Goal: Task Accomplishment & Management: Complete application form

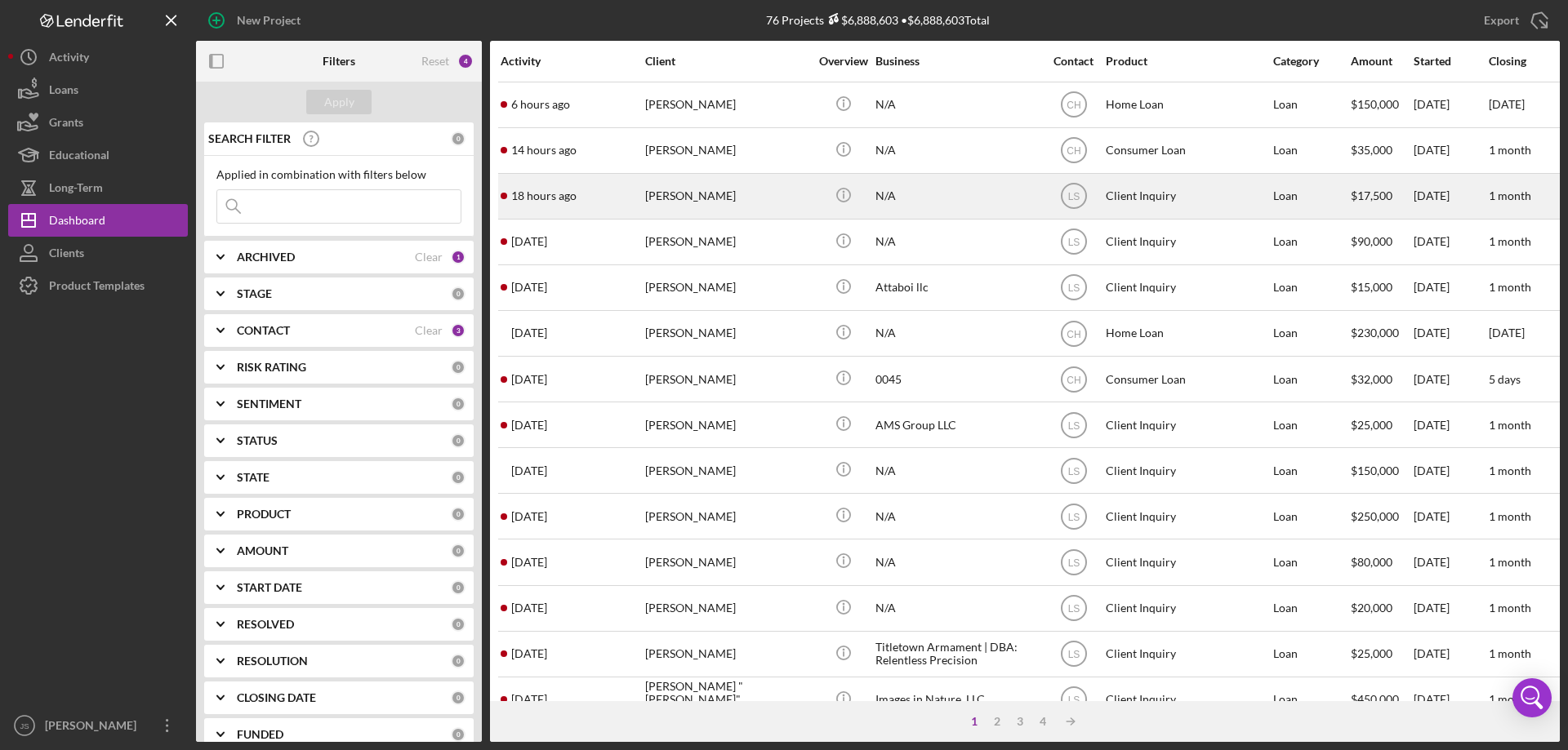
click at [770, 197] on div "[PERSON_NAME]" at bounding box center [726, 197] width 163 height 44
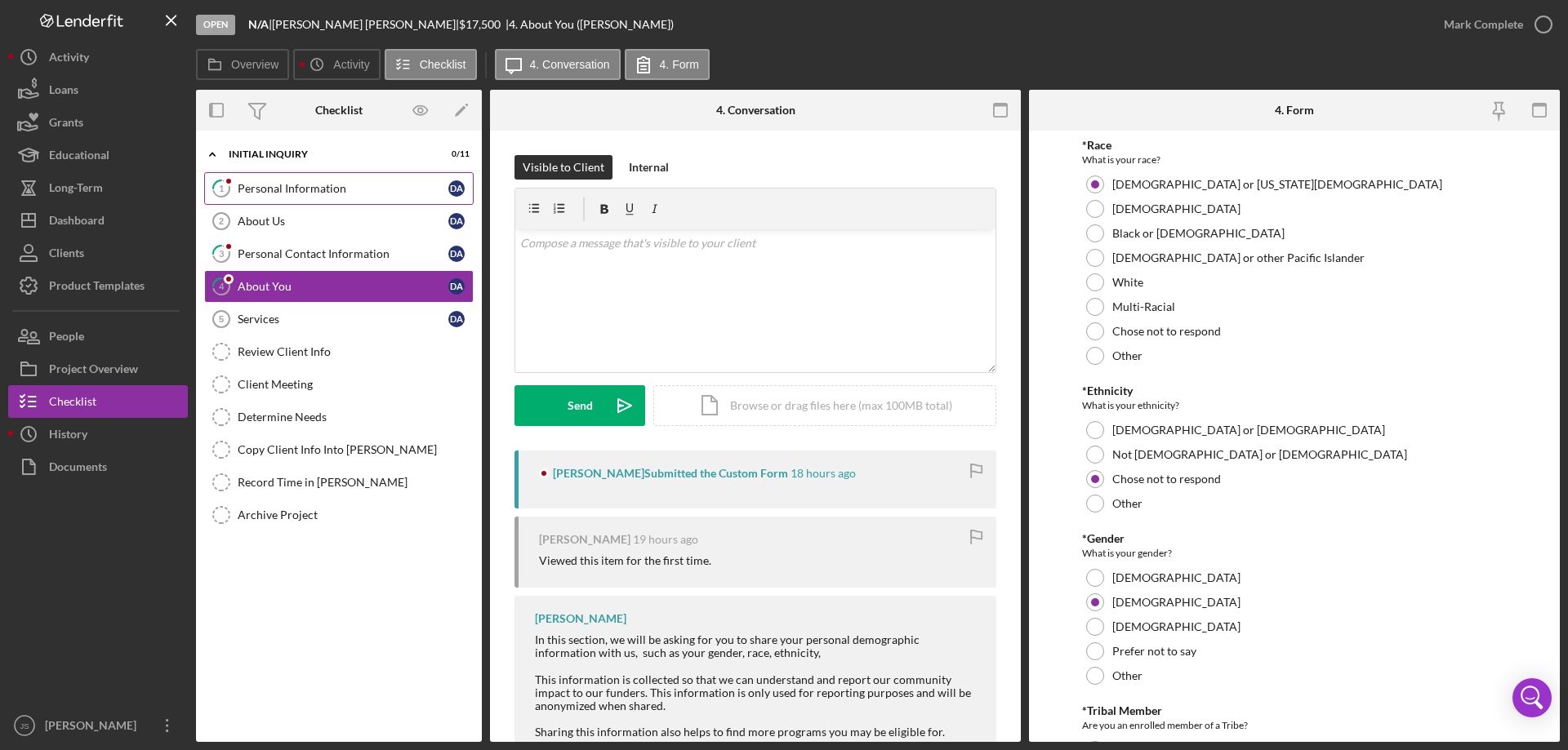
click at [347, 188] on div "Personal Information" at bounding box center [343, 188] width 211 height 13
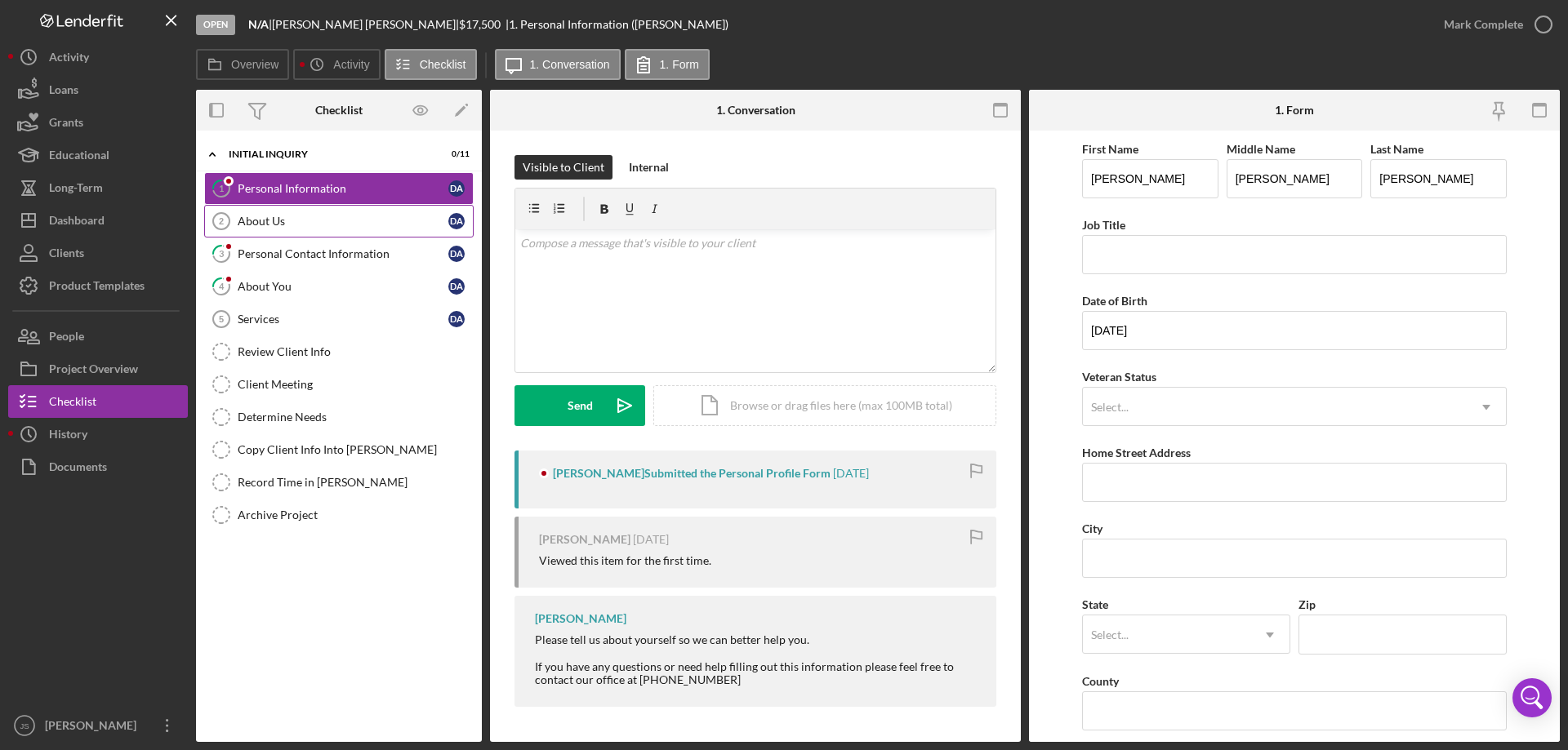
click at [303, 215] on div "About Us" at bounding box center [343, 221] width 211 height 13
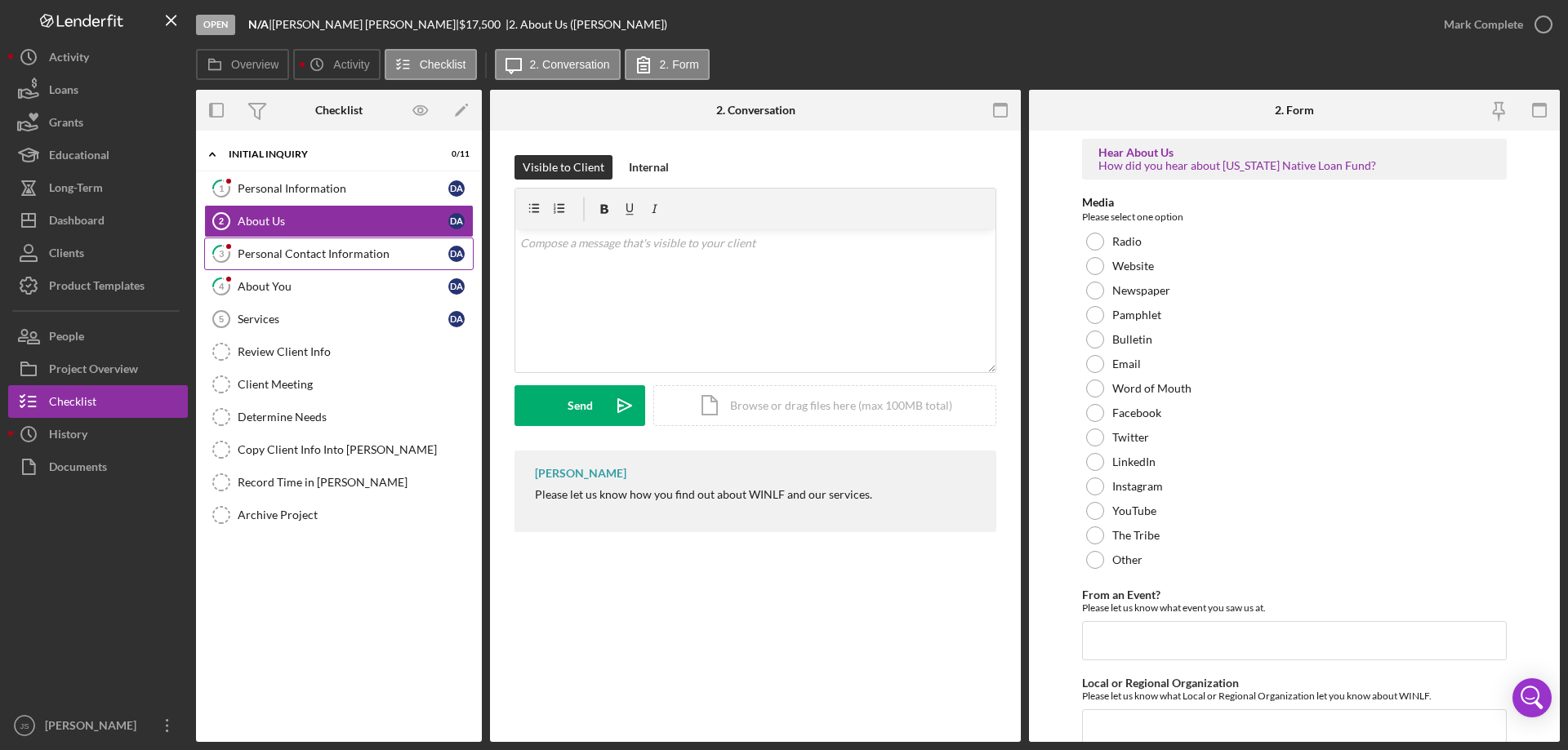
click at [293, 253] on div "Personal Contact Information" at bounding box center [343, 253] width 211 height 13
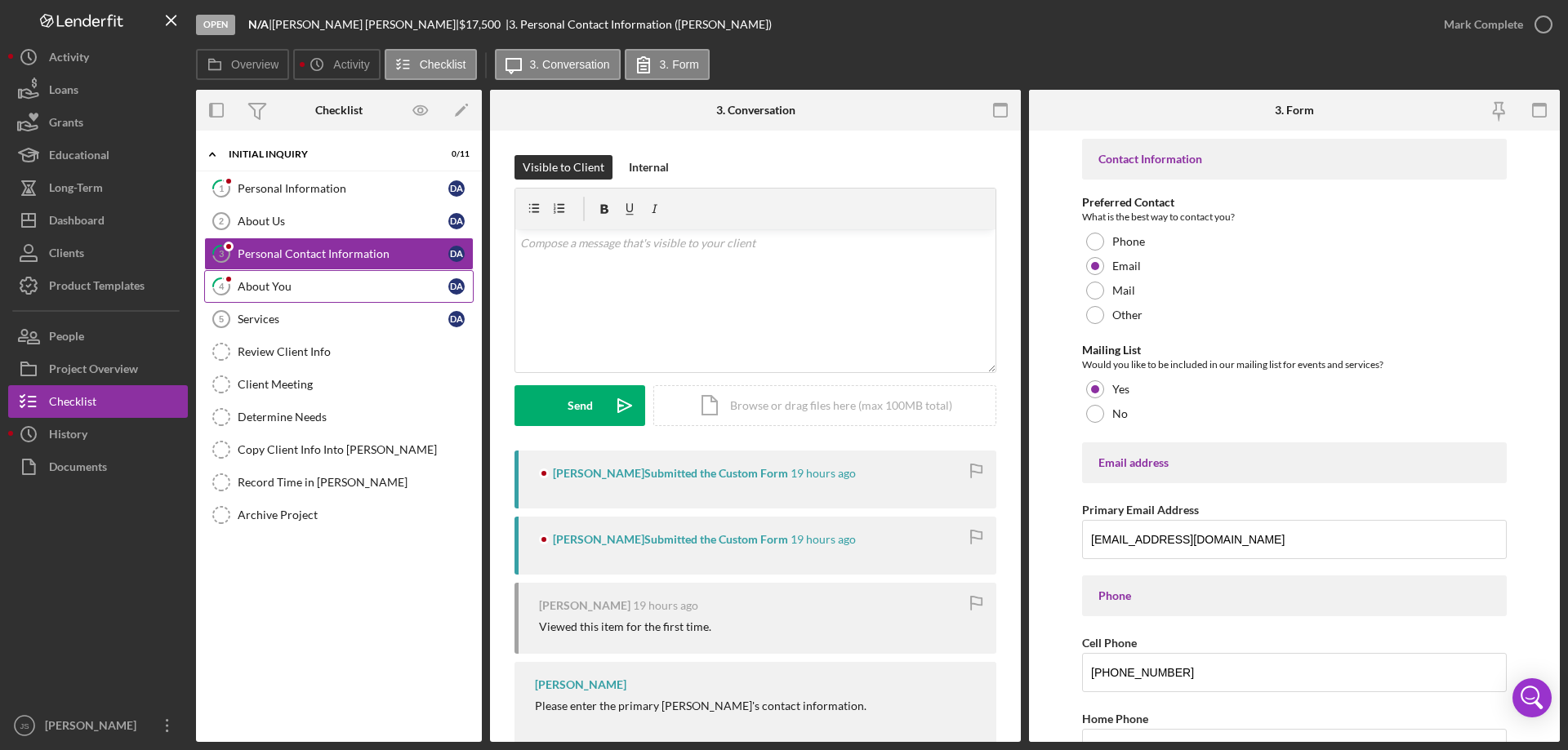
click at [318, 286] on div "About You" at bounding box center [343, 286] width 211 height 13
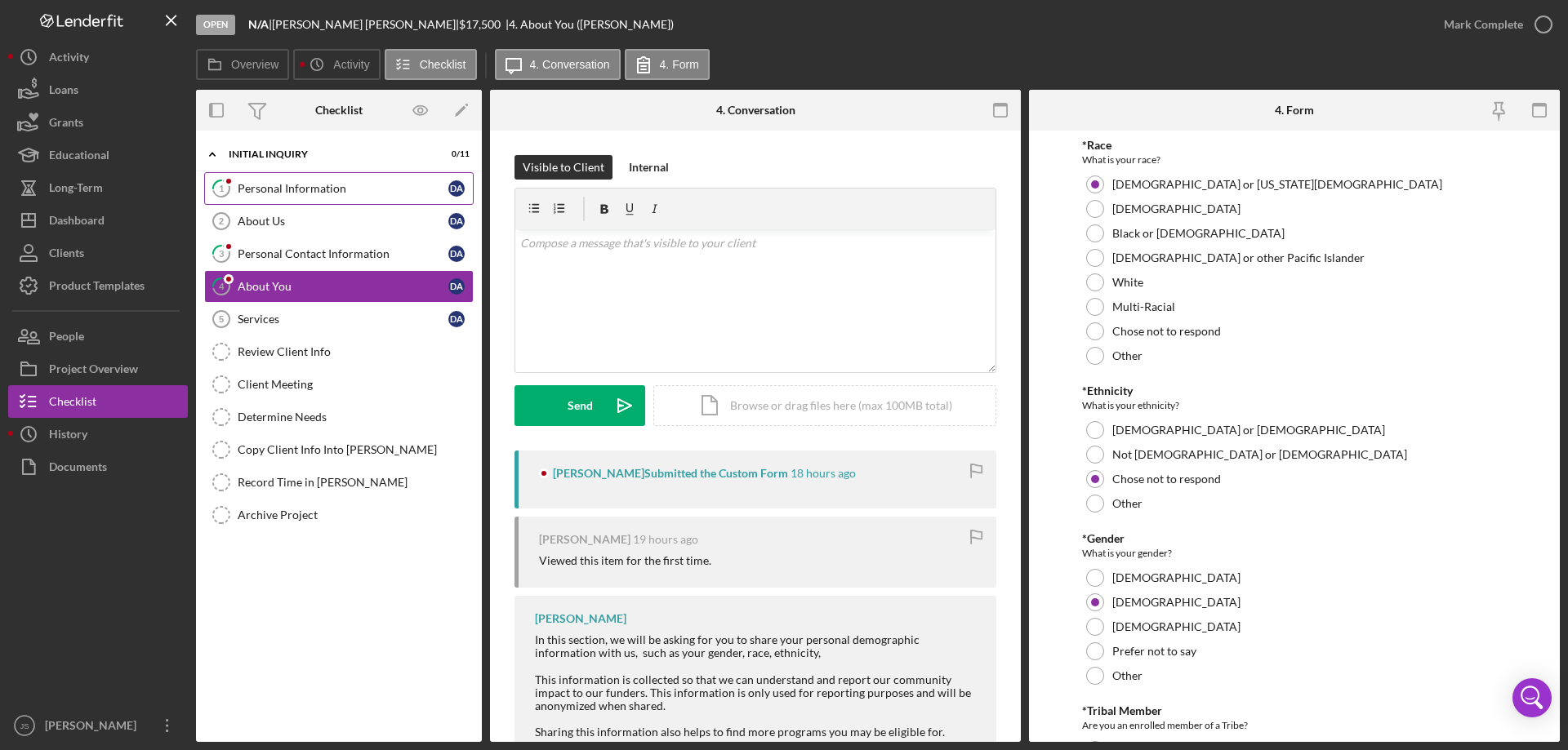
click at [360, 188] on div "Personal Information" at bounding box center [343, 188] width 211 height 13
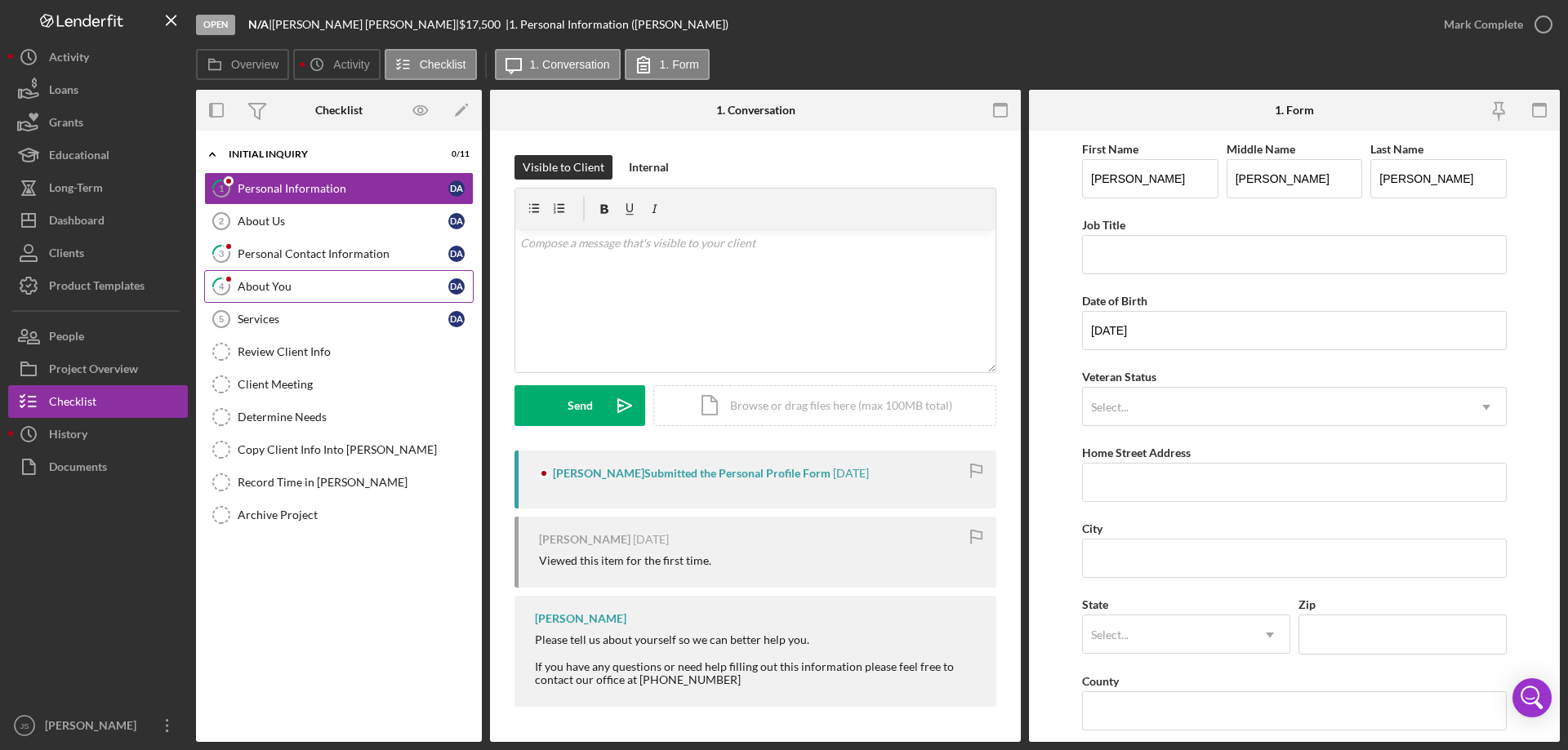
click at [358, 281] on div "About You" at bounding box center [343, 286] width 211 height 13
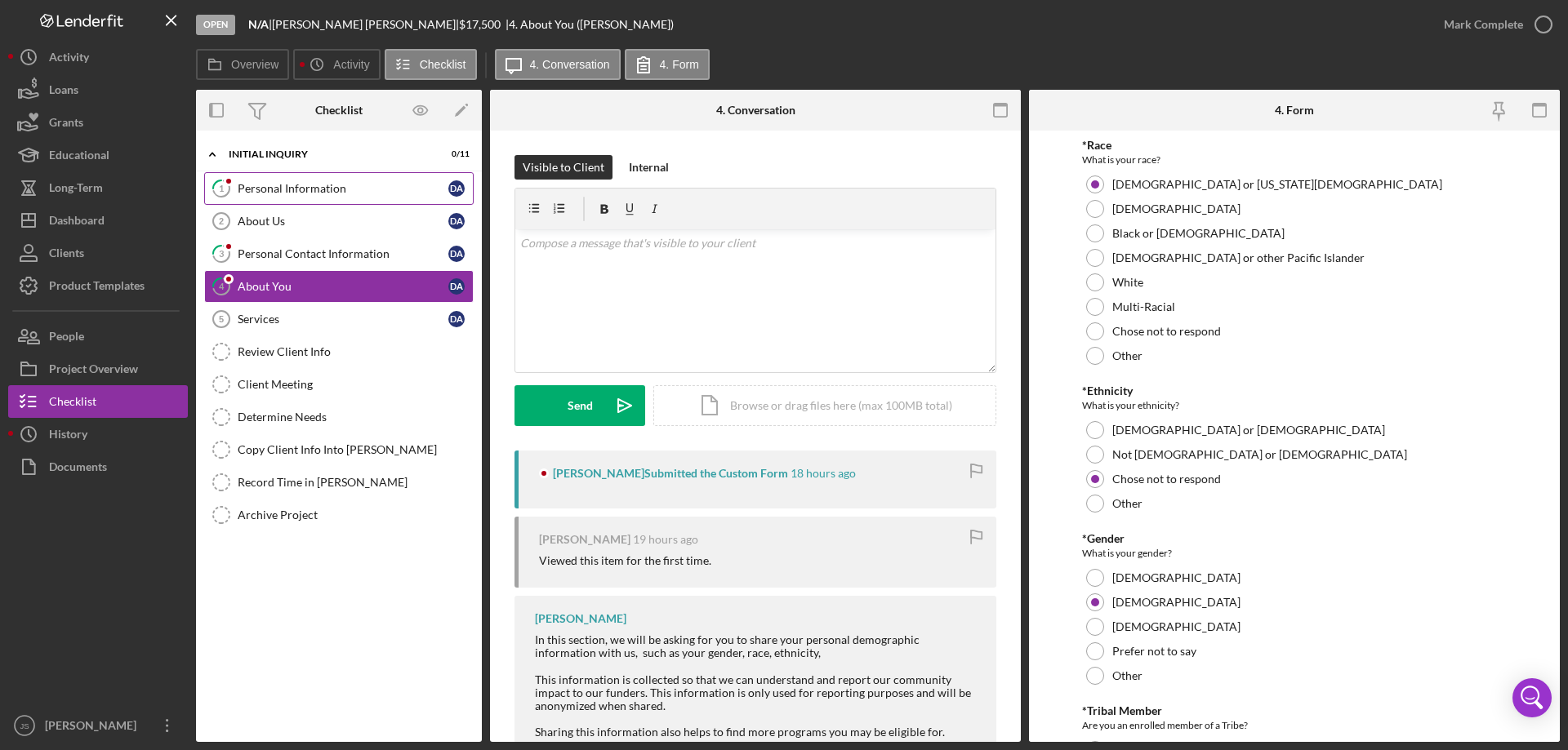
click at [360, 185] on div "Personal Information" at bounding box center [343, 188] width 211 height 13
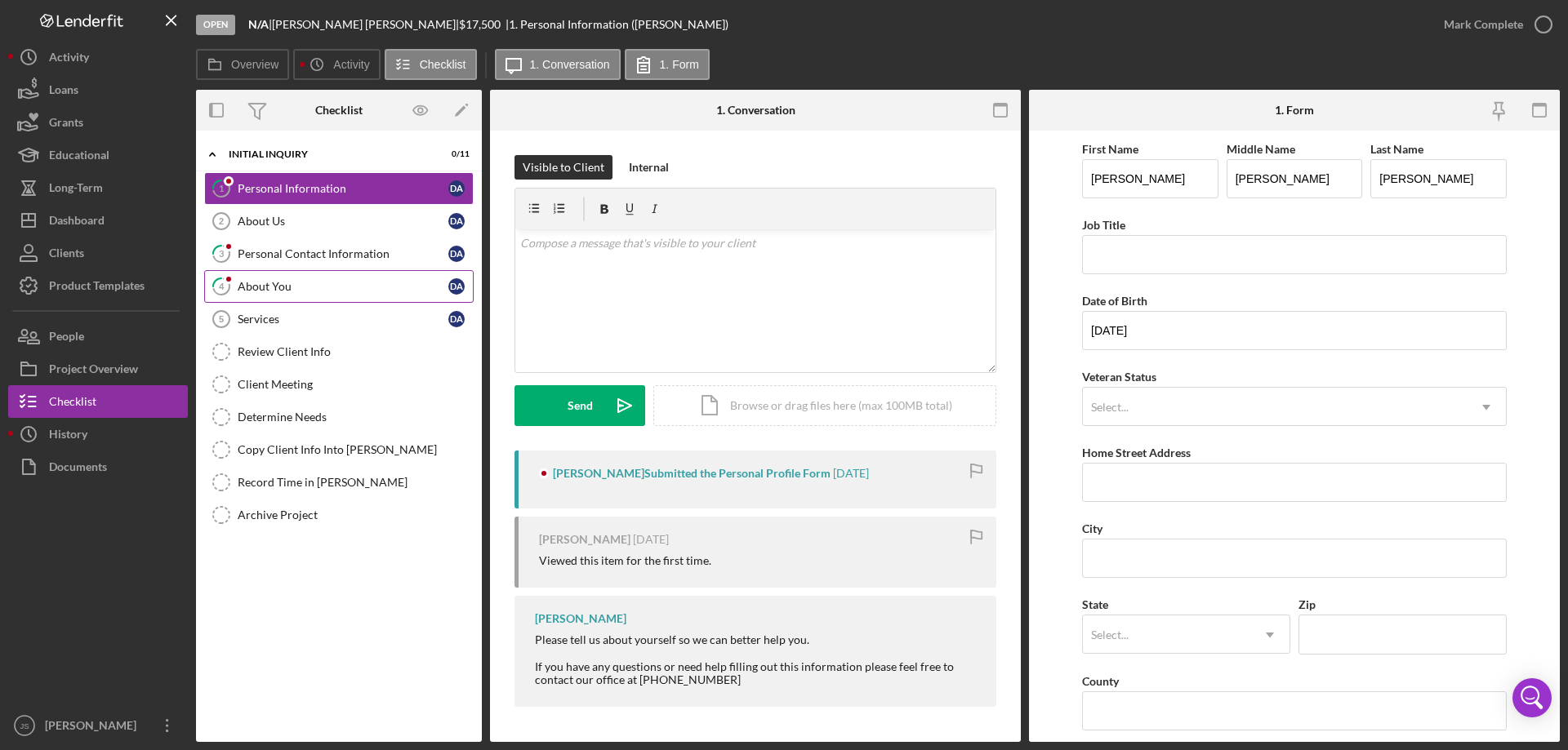
click at [360, 286] on div "About You" at bounding box center [343, 286] width 211 height 13
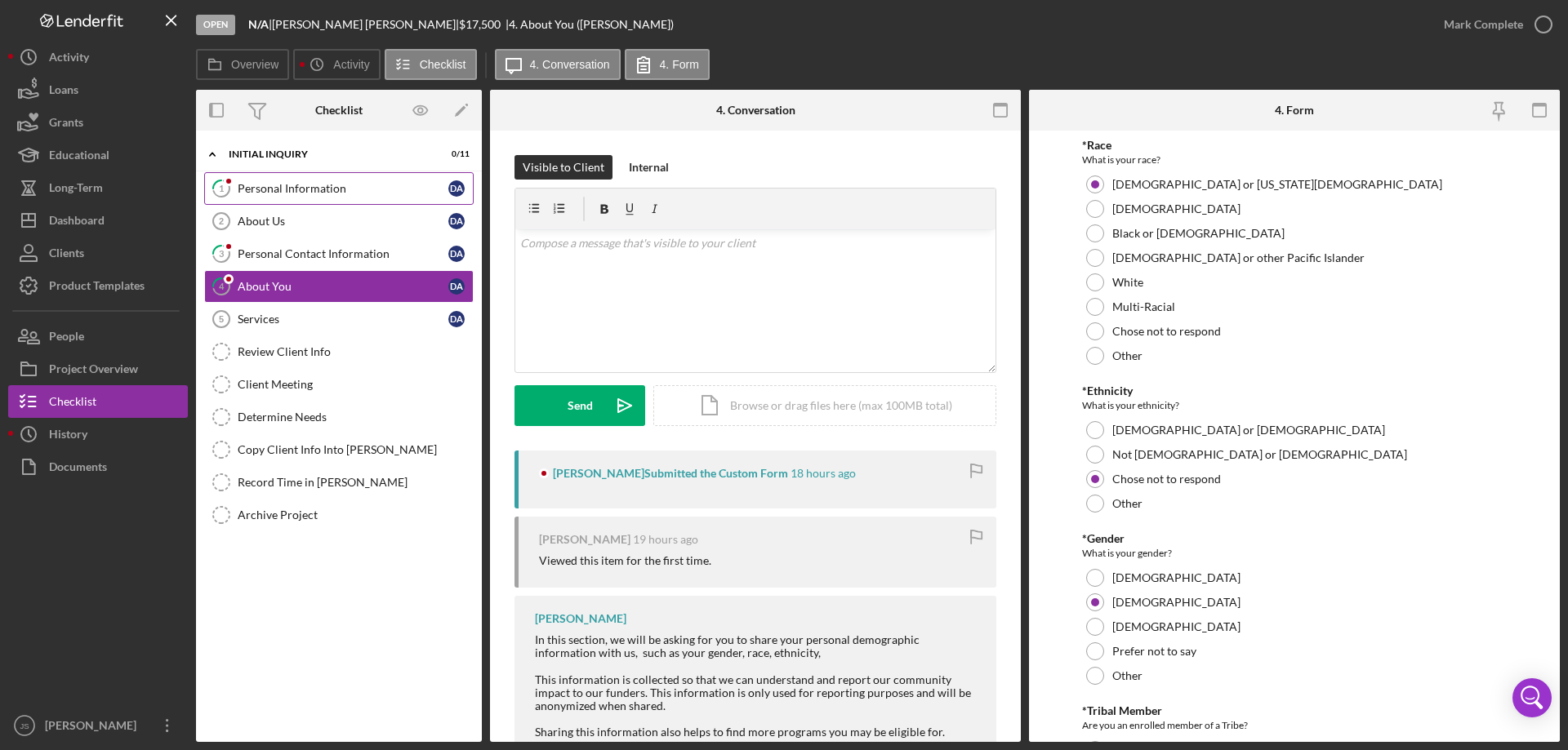
click at [389, 183] on div "Personal Information" at bounding box center [343, 188] width 211 height 13
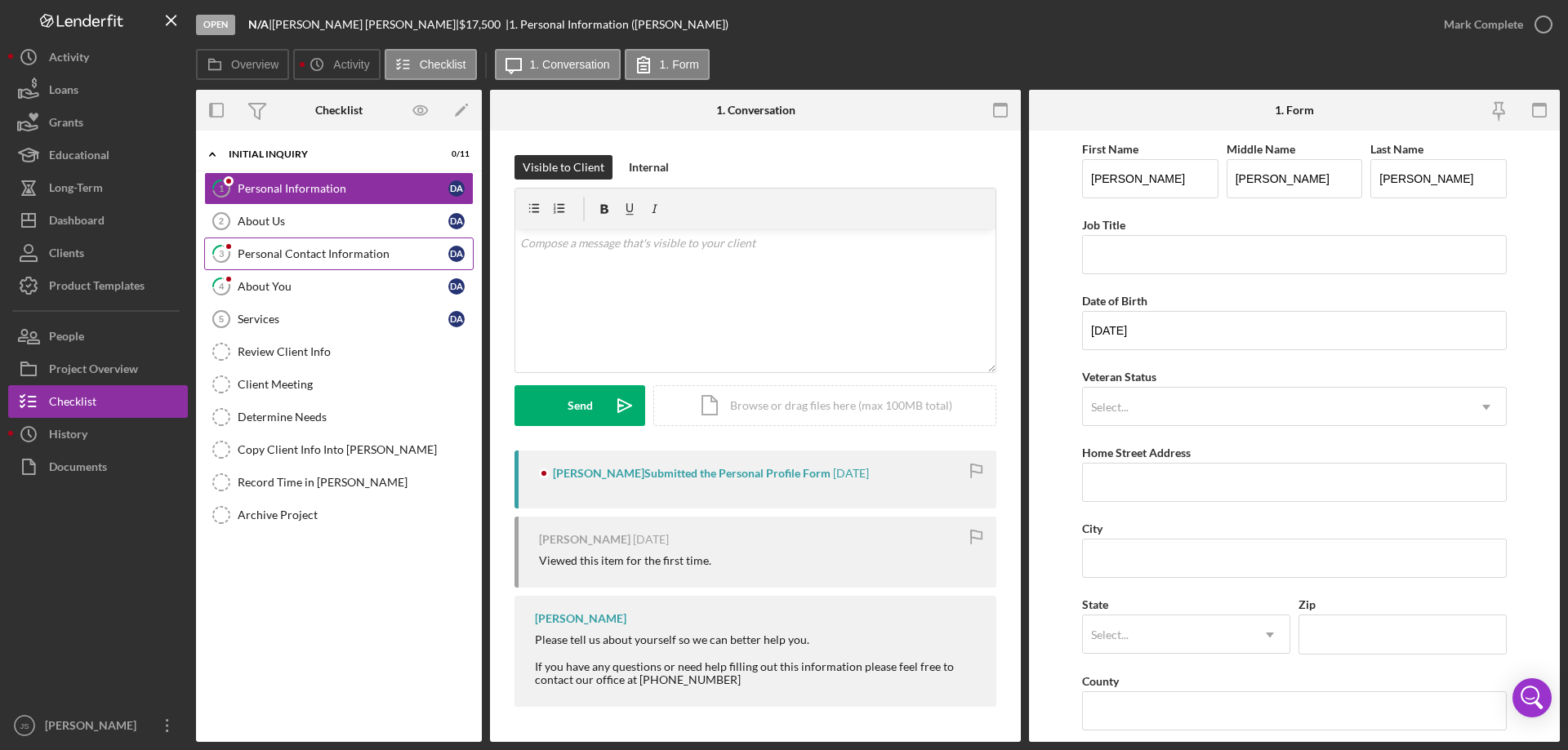
click at [392, 251] on div "Personal Contact Information" at bounding box center [343, 253] width 211 height 13
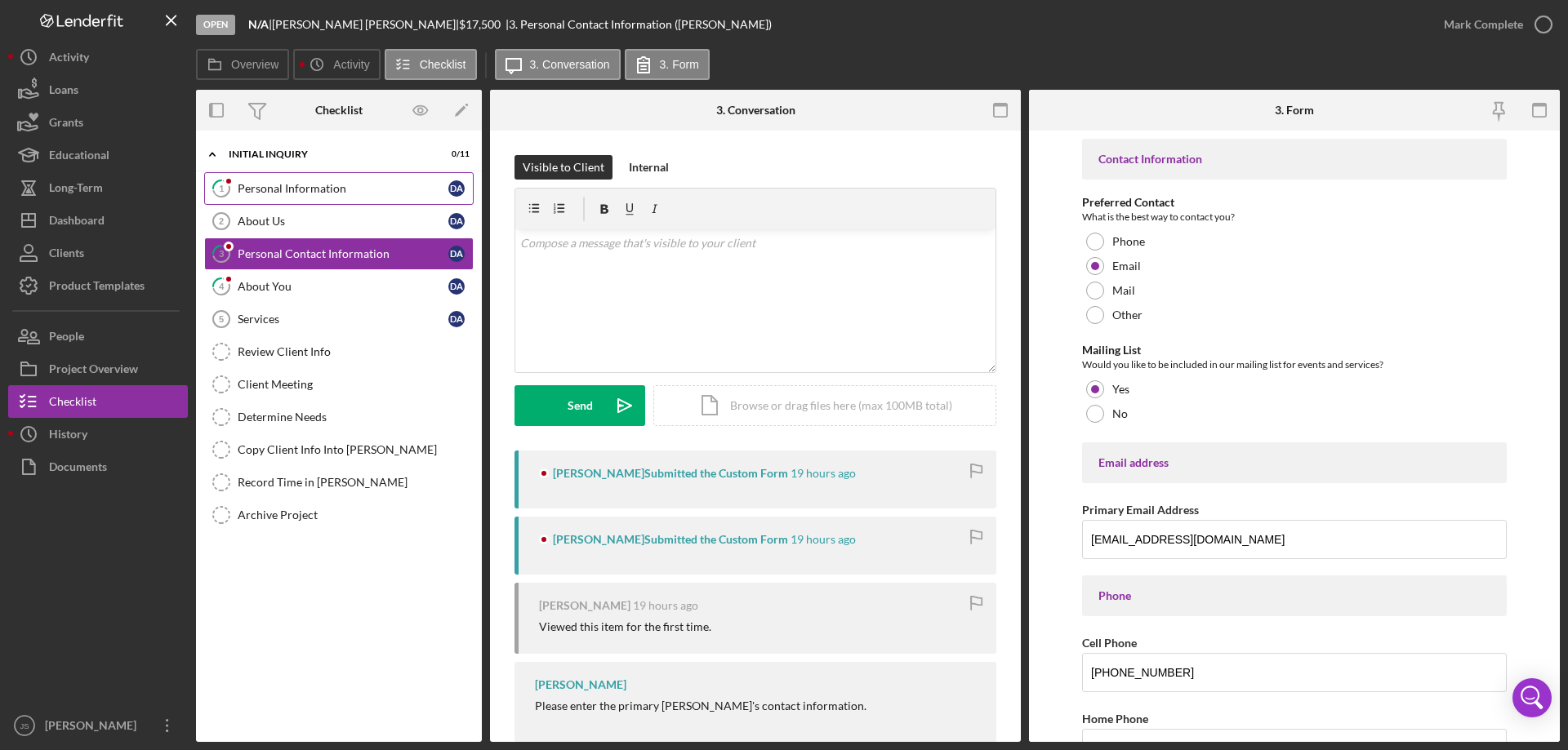
click at [370, 185] on div "Personal Information" at bounding box center [343, 188] width 211 height 13
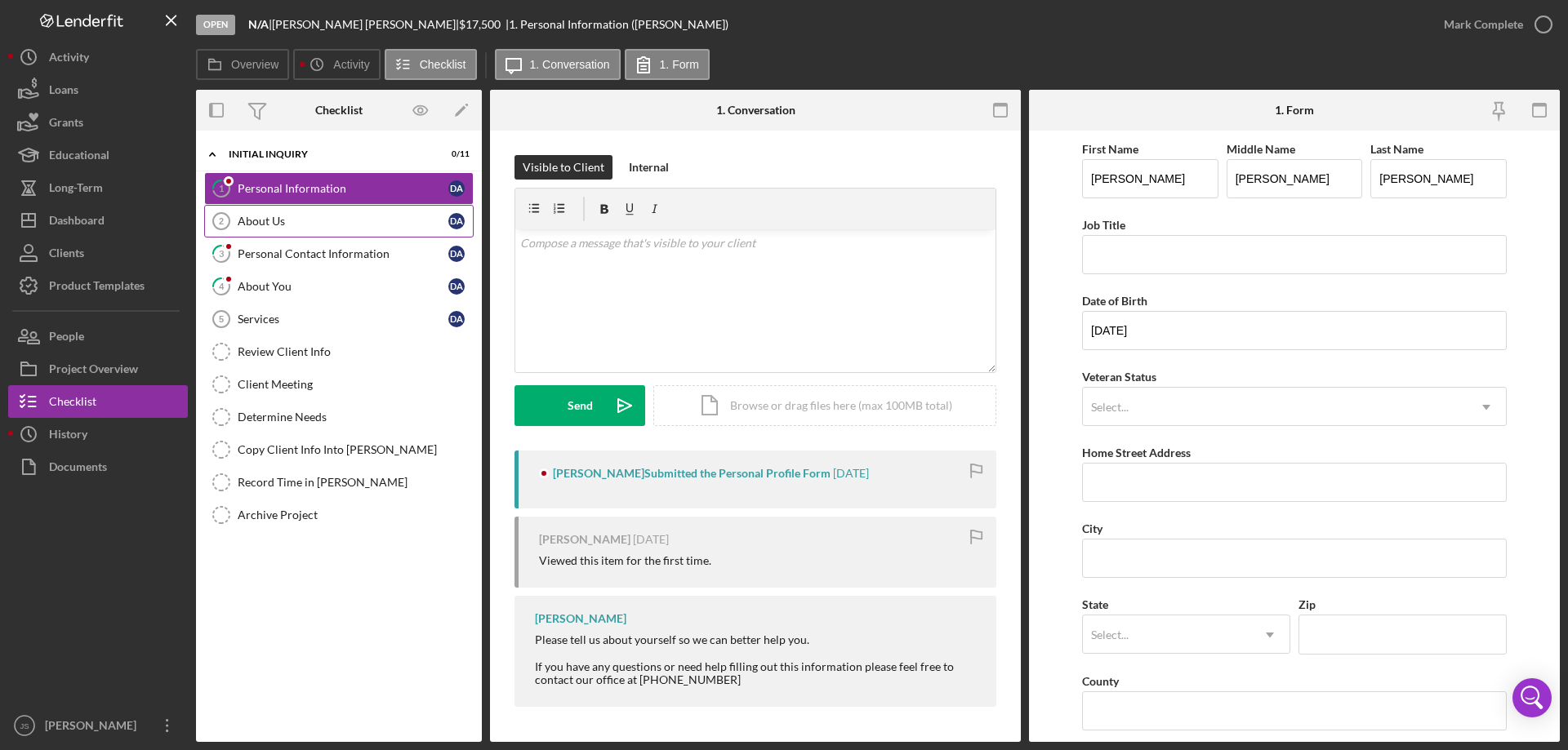
click at [343, 218] on div "About Us" at bounding box center [343, 221] width 211 height 13
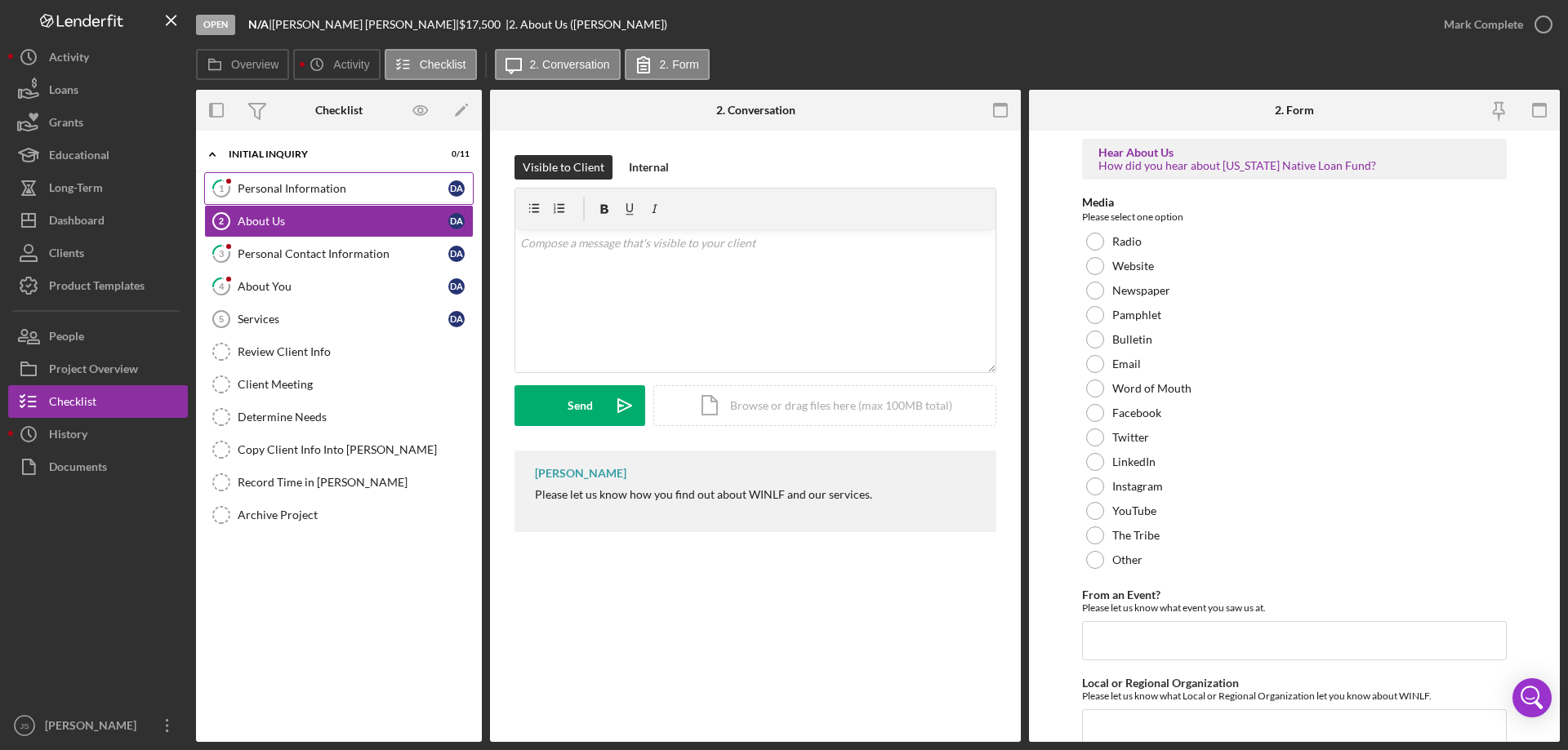
click at [386, 190] on div "Personal Information" at bounding box center [343, 188] width 211 height 13
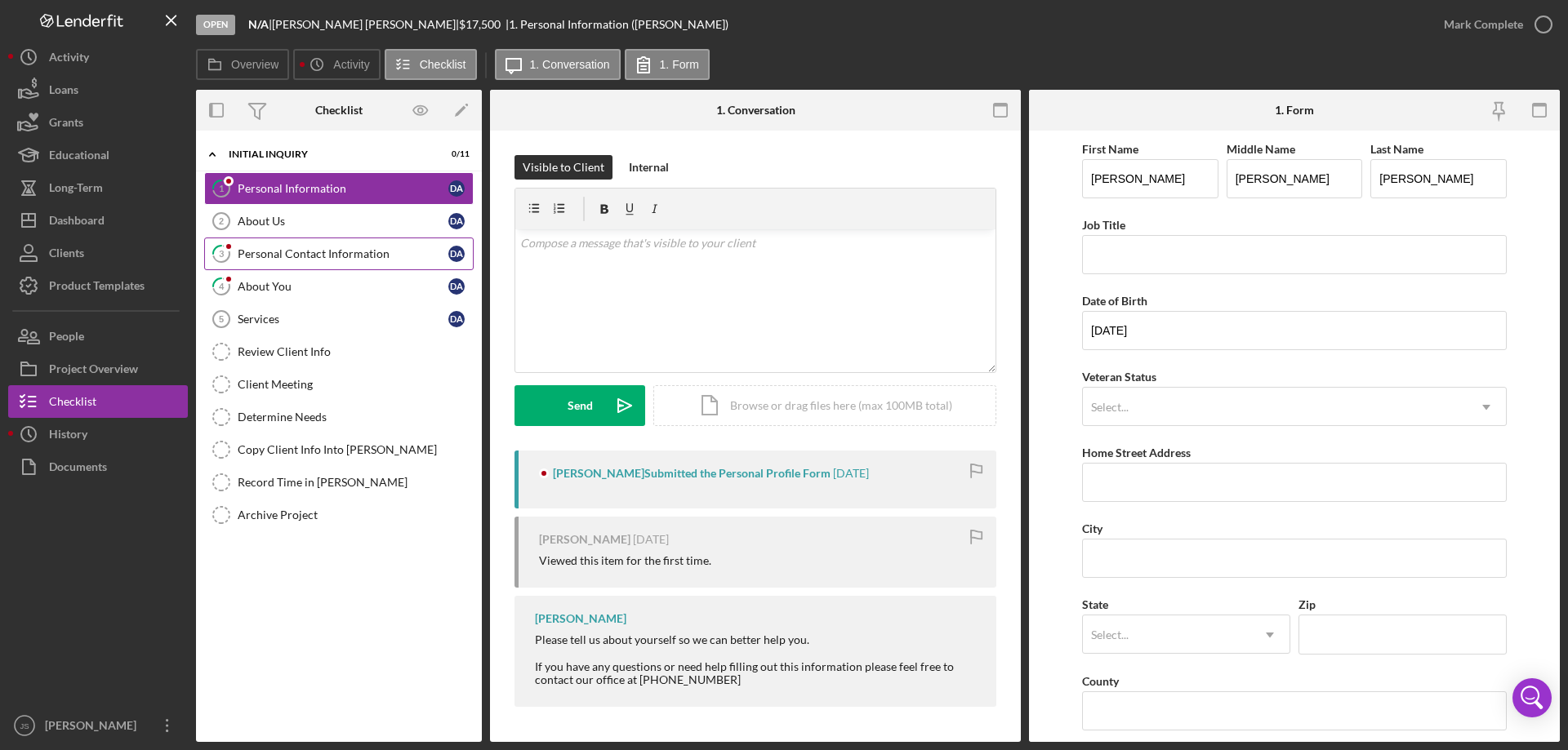
click at [408, 255] on div "Personal Contact Information" at bounding box center [343, 253] width 211 height 13
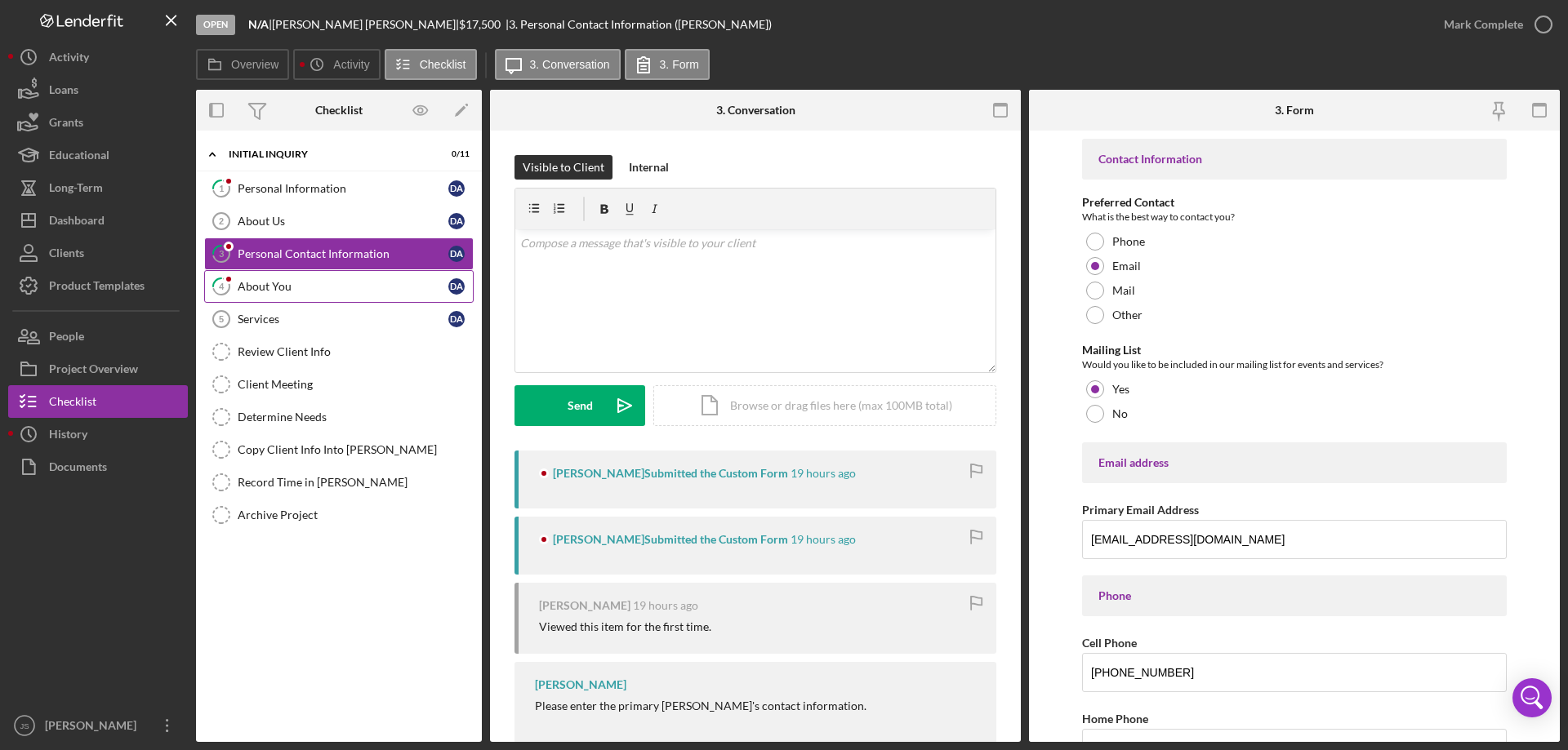
click at [361, 286] on div "About You" at bounding box center [343, 286] width 211 height 13
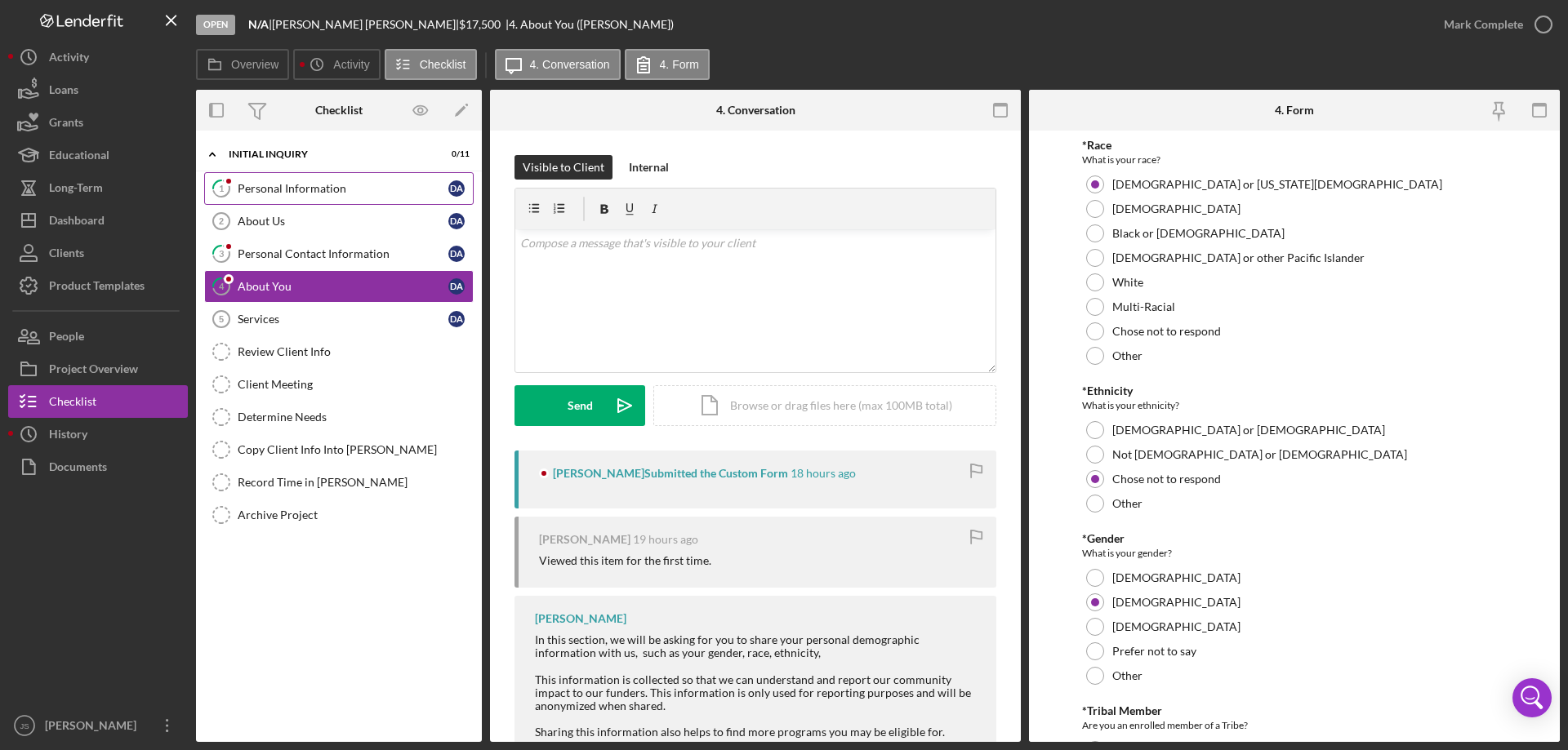
click at [380, 187] on div "Personal Information" at bounding box center [343, 188] width 211 height 13
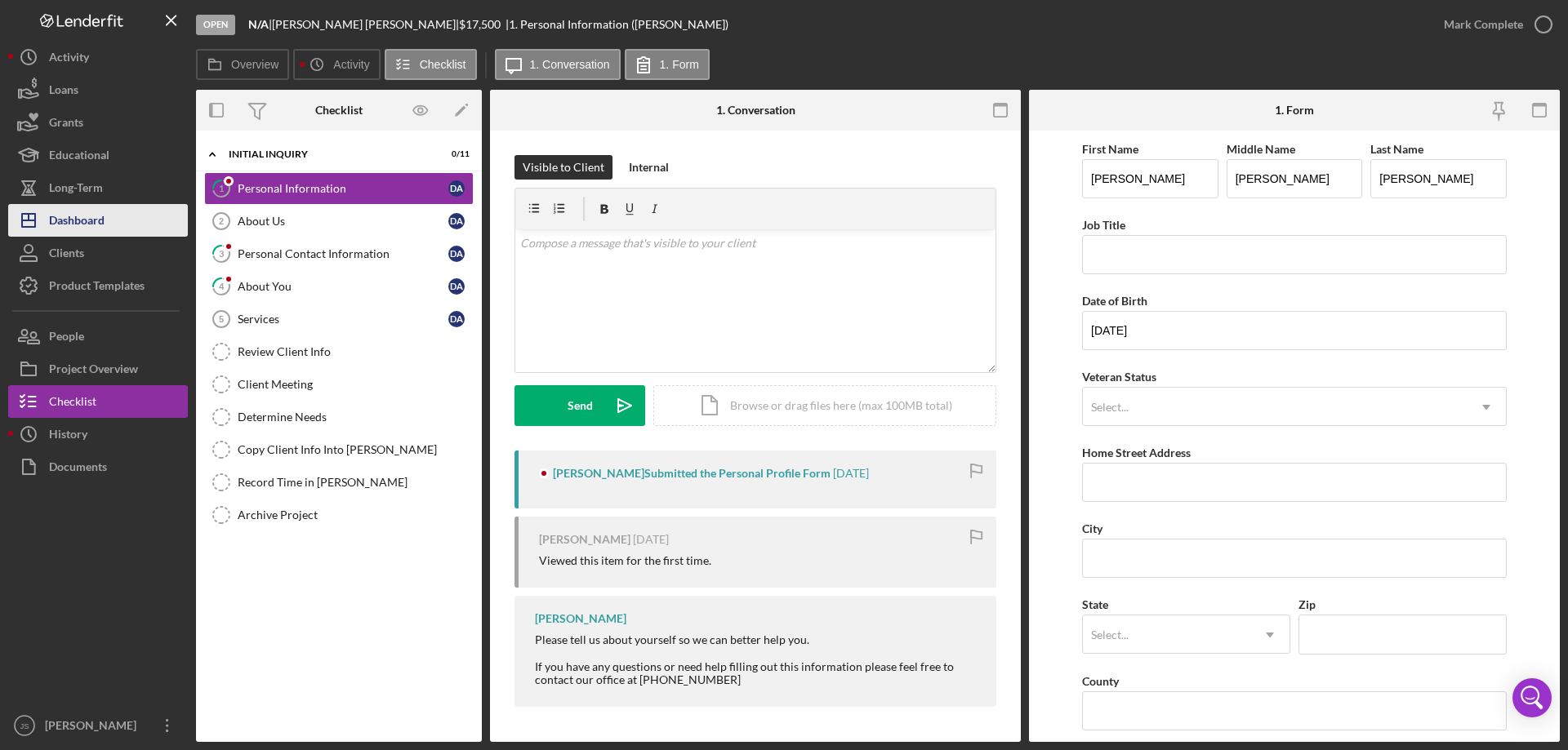
click at [118, 222] on button "Icon/Dashboard Dashboard" at bounding box center [97, 220] width 180 height 33
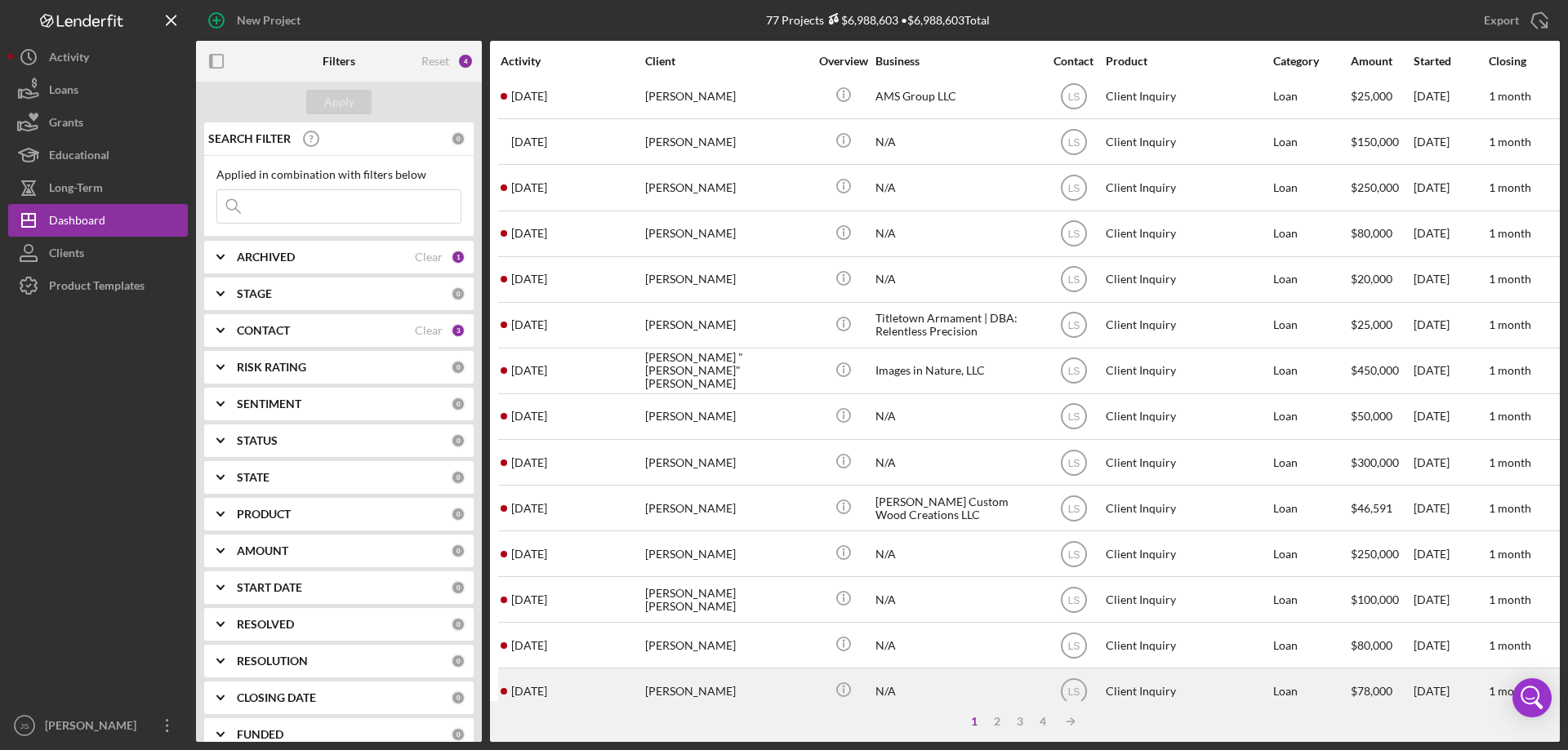
scroll to position [546, 0]
